Goal: Find specific page/section: Find specific page/section

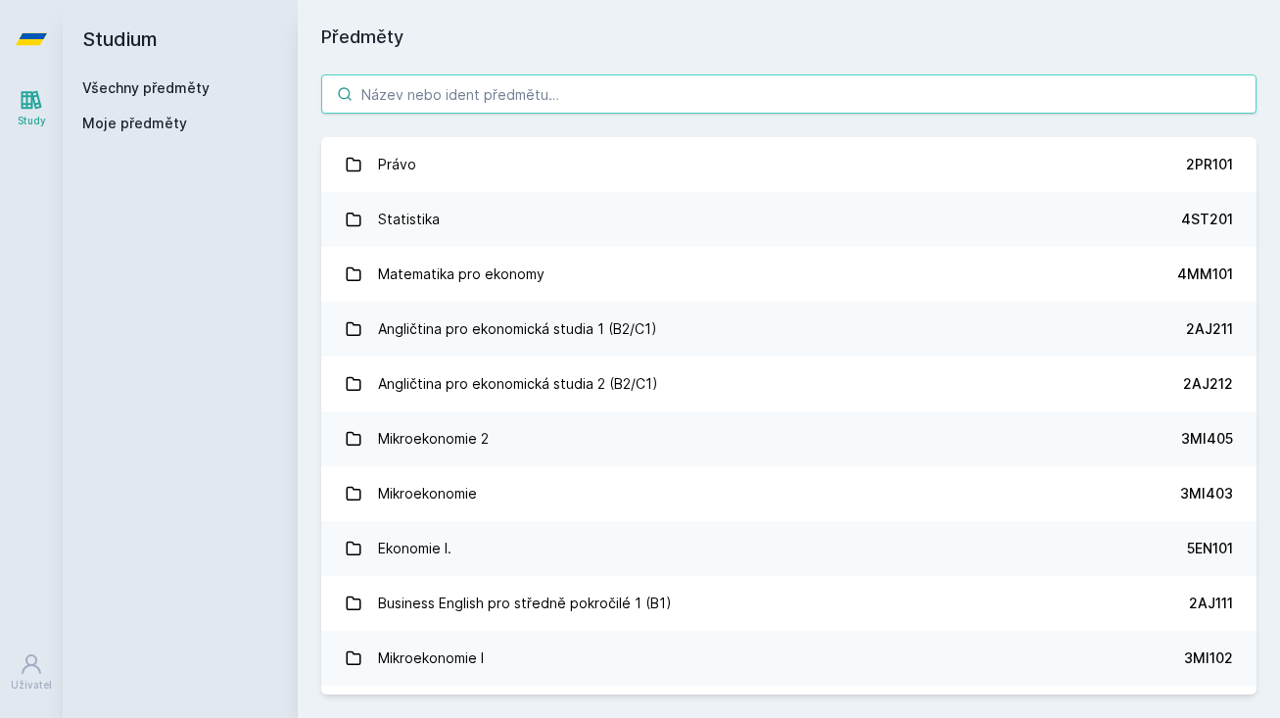
click at [417, 102] on input "search" at bounding box center [789, 93] width 936 height 39
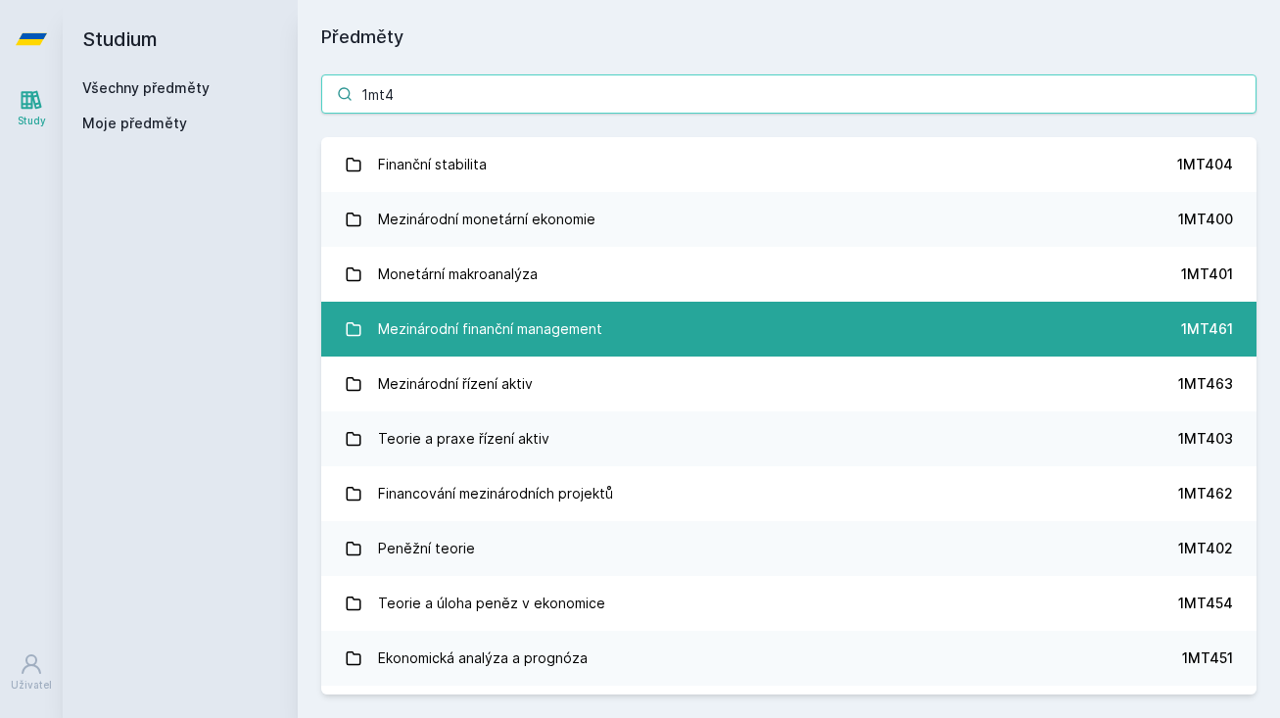
type input "1mt4"
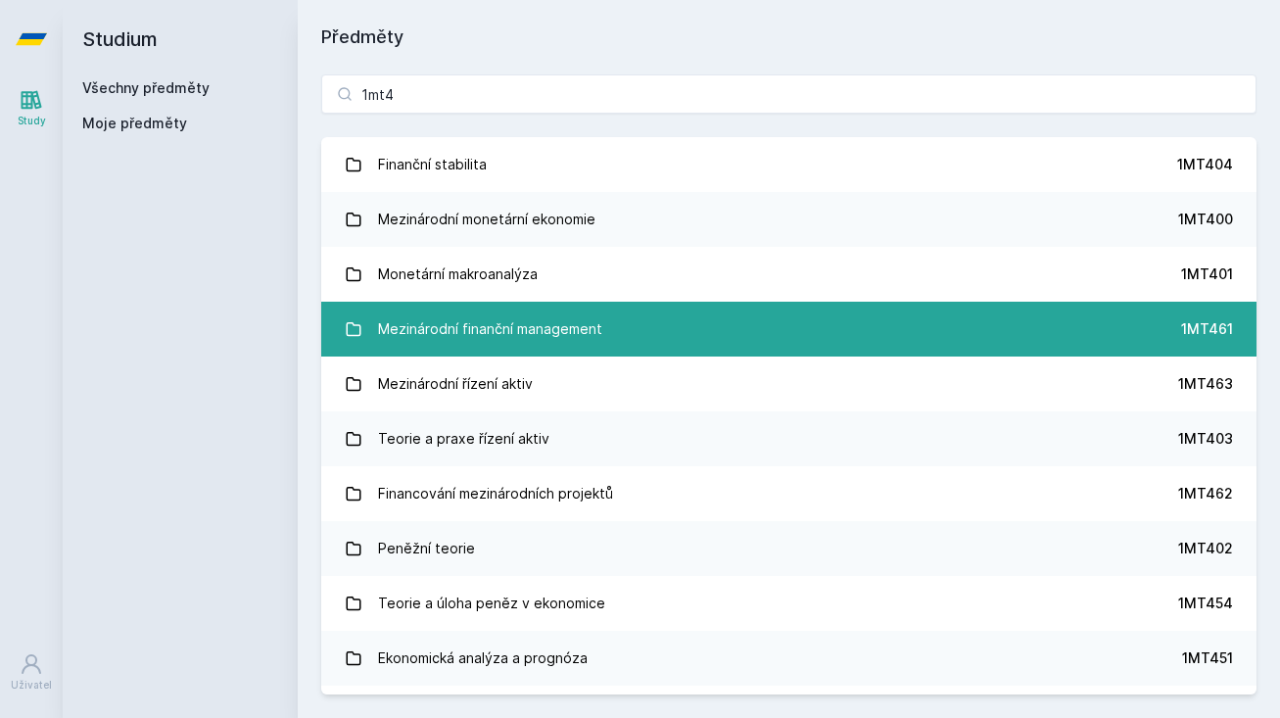
click at [504, 323] on div "Mezinárodní finanční management" at bounding box center [490, 329] width 224 height 39
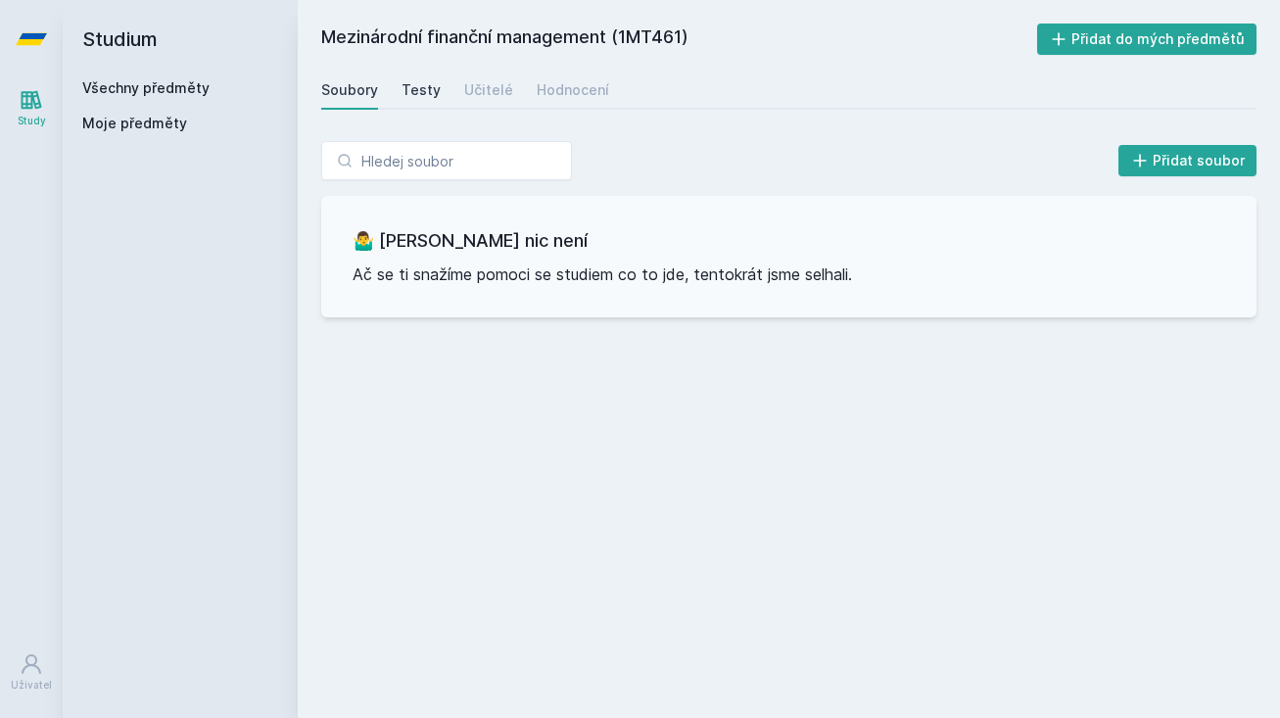
click at [418, 79] on link "Testy" at bounding box center [421, 90] width 39 height 39
click at [487, 89] on div "Učitelé" at bounding box center [488, 90] width 49 height 20
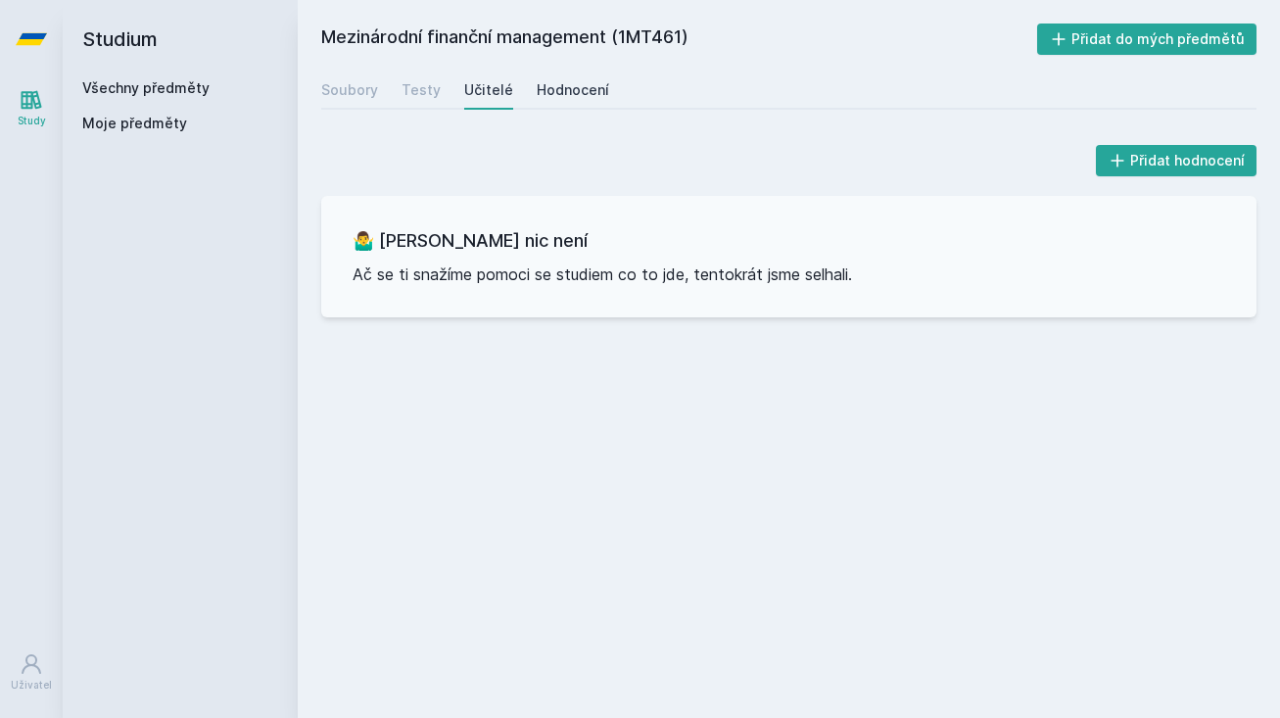
click at [548, 87] on div "Hodnocení" at bounding box center [573, 90] width 72 height 20
click at [370, 89] on div "Soubory" at bounding box center [349, 90] width 57 height 20
